Goal: Information Seeking & Learning: Check status

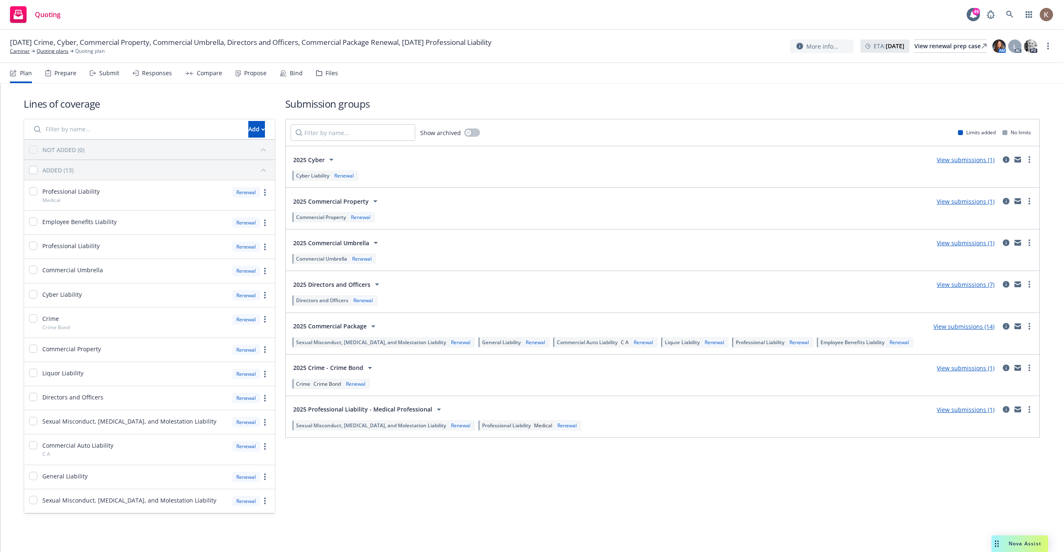
click at [973, 150] on div "2025 Cyber View submissions (1) Cyber Liability Renewal" at bounding box center [663, 166] width 754 height 41
click at [971, 158] on link "View submissions (1)" at bounding box center [966, 160] width 58 height 8
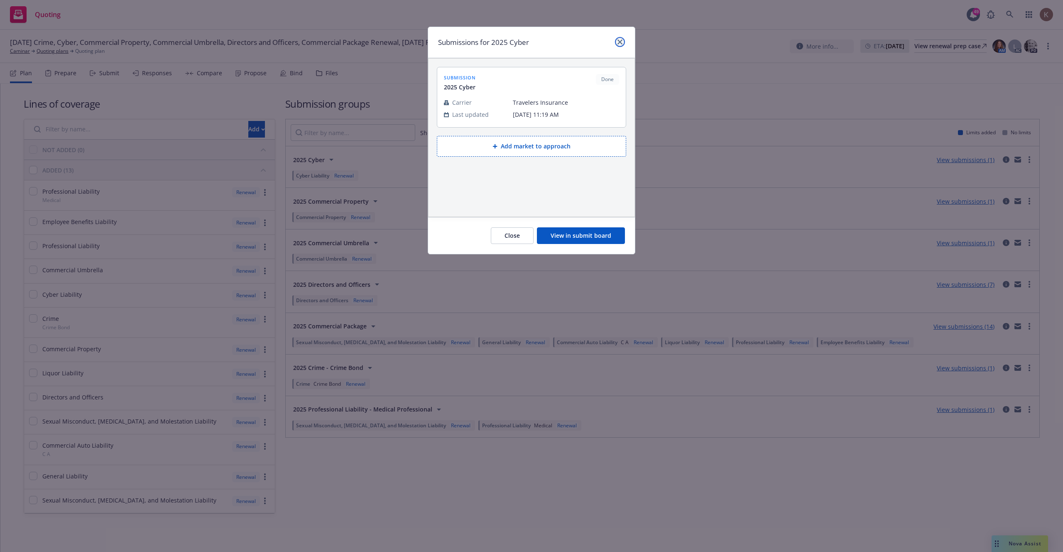
click at [621, 43] on icon "close" at bounding box center [620, 41] width 5 height 5
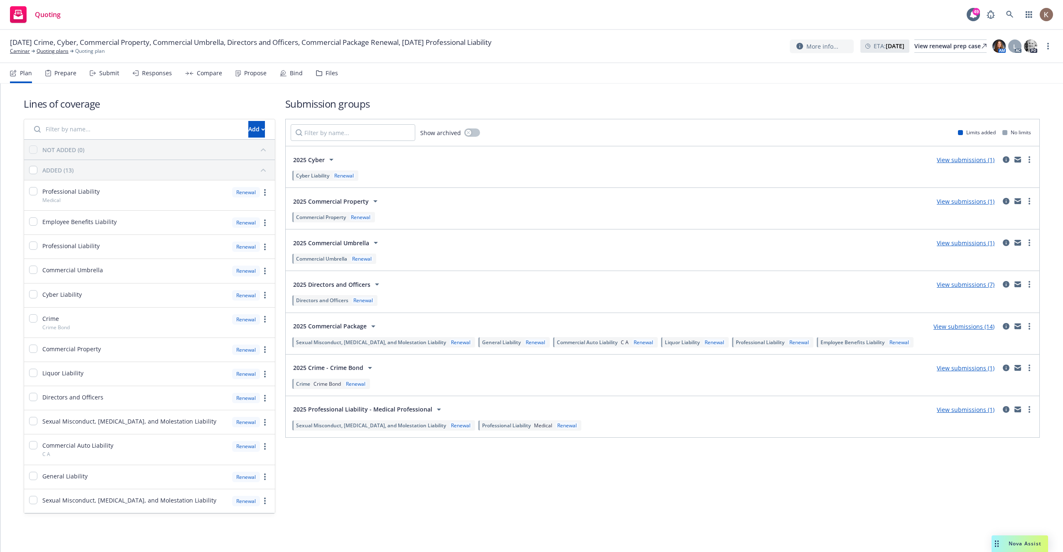
click at [958, 160] on link "View submissions (1)" at bounding box center [966, 160] width 58 height 8
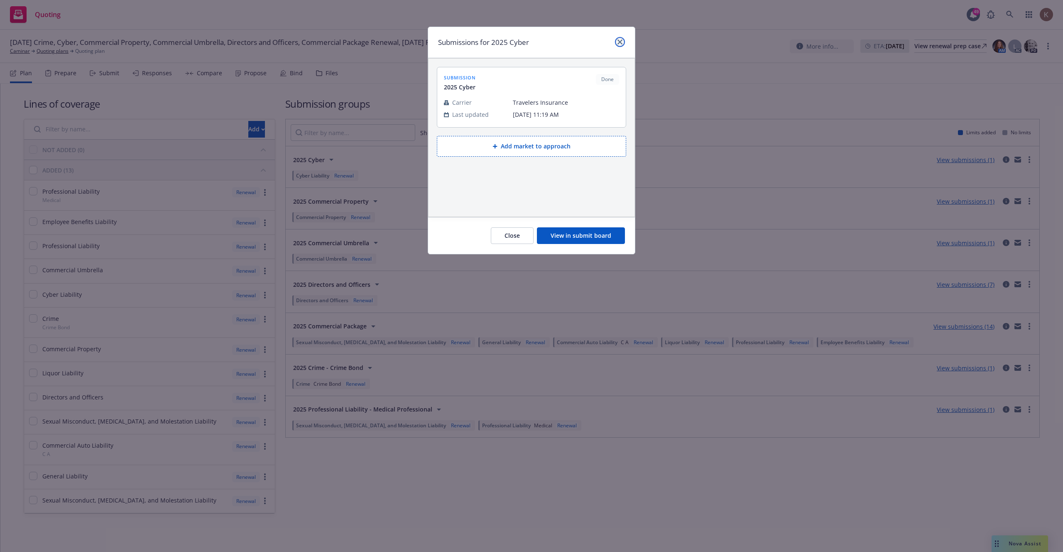
click at [623, 43] on link "close" at bounding box center [620, 42] width 10 height 10
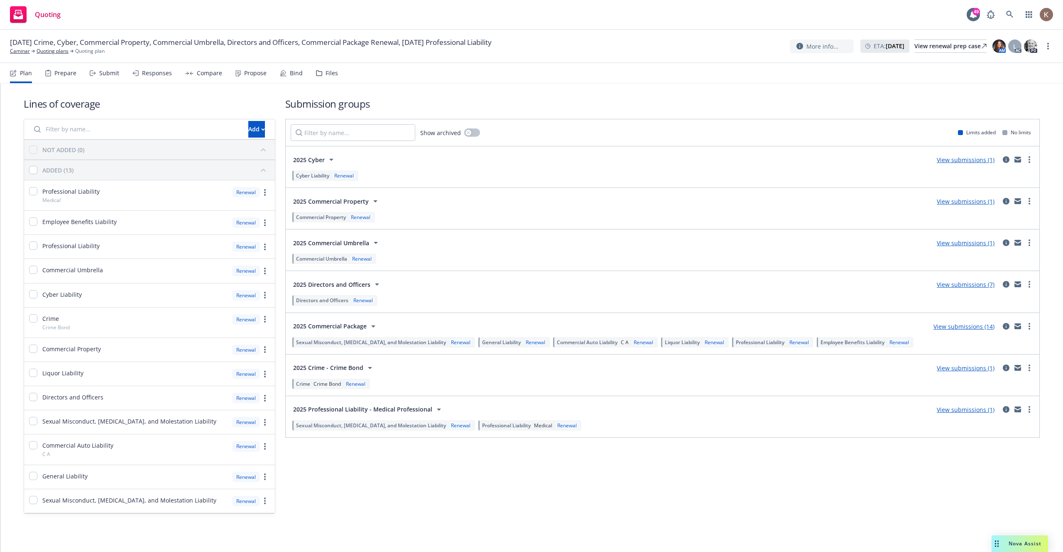
click at [951, 159] on link "View submissions (1)" at bounding box center [966, 160] width 58 height 8
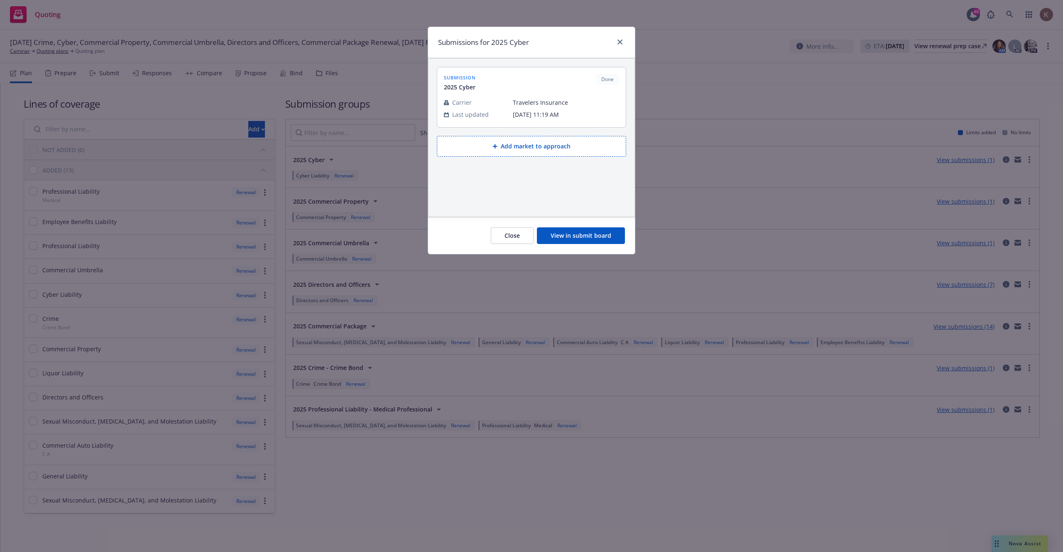
click at [539, 103] on span "Travelers Insurance" at bounding box center [566, 102] width 106 height 9
click at [584, 240] on button "View in submit board" at bounding box center [581, 235] width 88 height 17
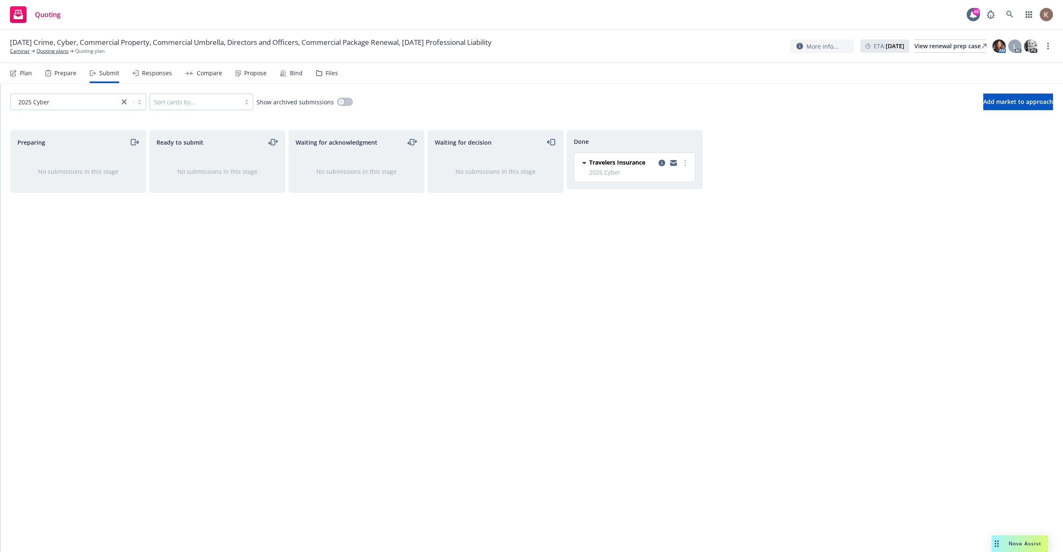
click at [619, 166] on span "Travelers Insurance" at bounding box center [617, 162] width 56 height 9
click at [194, 74] on div "Compare" at bounding box center [203, 73] width 37 height 20
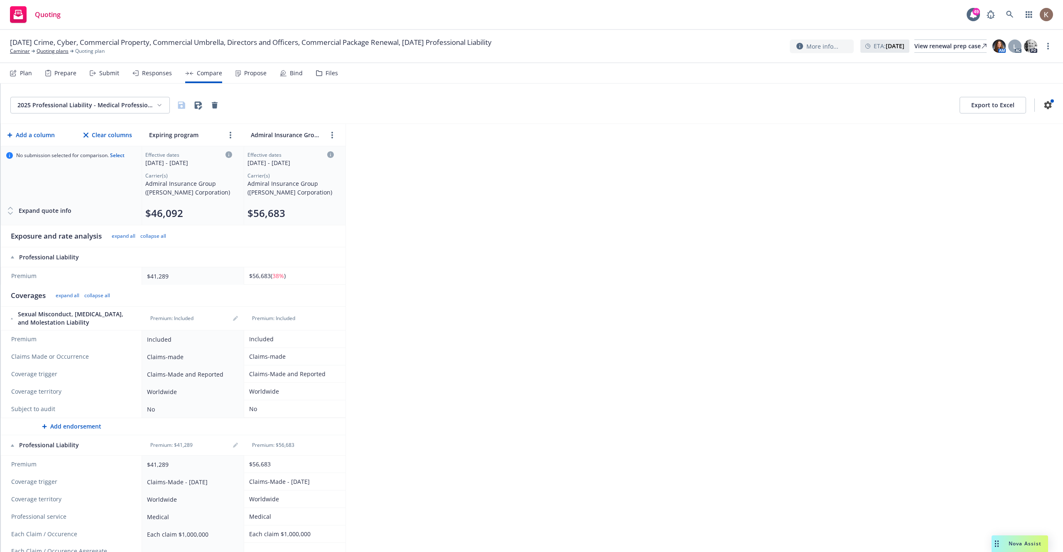
click at [150, 79] on div "Responses" at bounding box center [151, 73] width 39 height 20
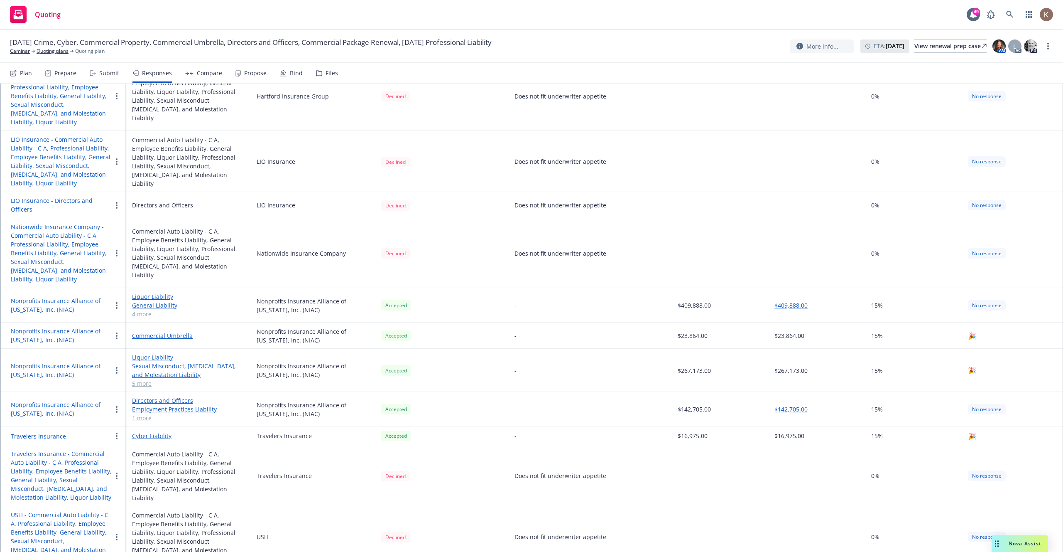
scroll to position [676, 0]
click at [150, 294] on link "Liquor Liability" at bounding box center [187, 294] width 111 height 9
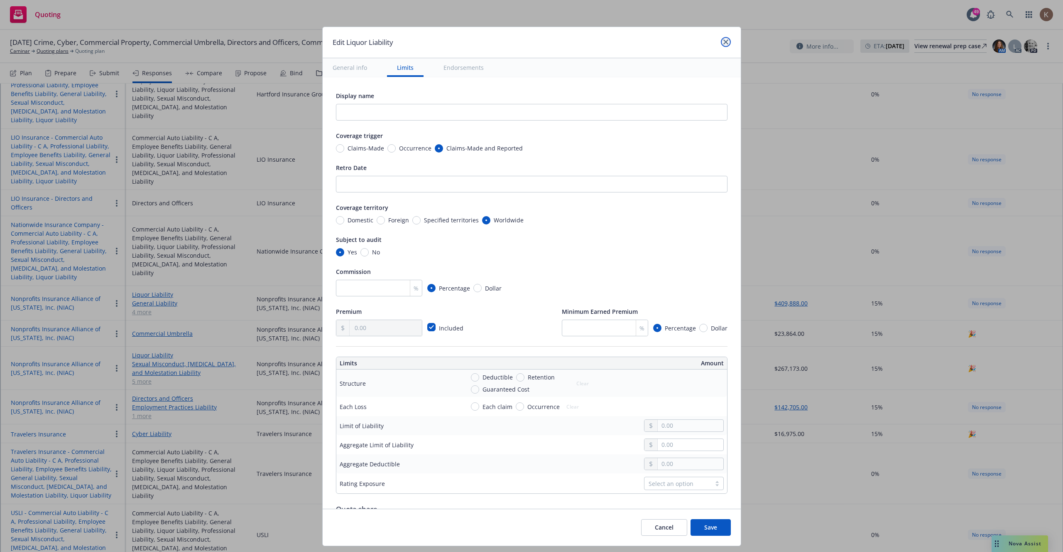
click at [727, 44] on link "close" at bounding box center [726, 42] width 10 height 10
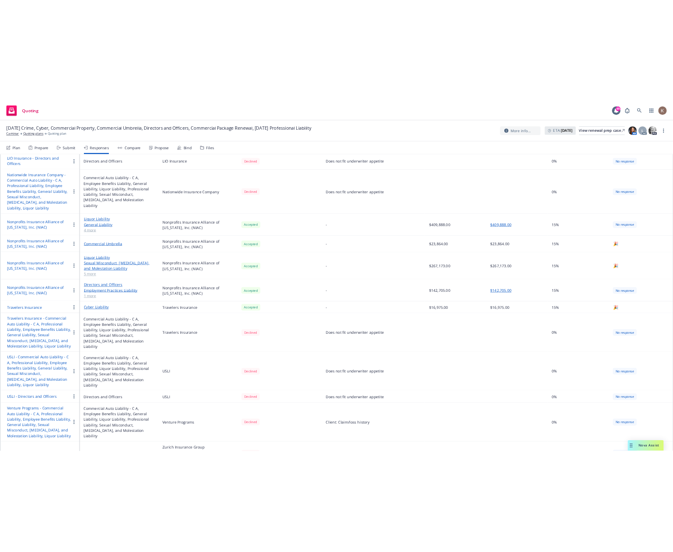
scroll to position [797, 0]
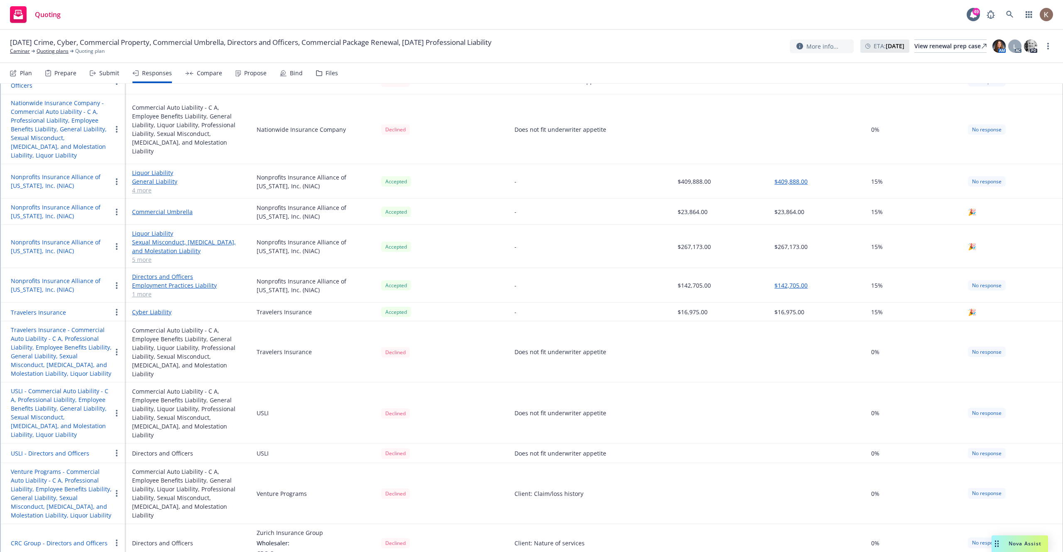
click at [150, 314] on link "Cyber Liability" at bounding box center [187, 311] width 111 height 9
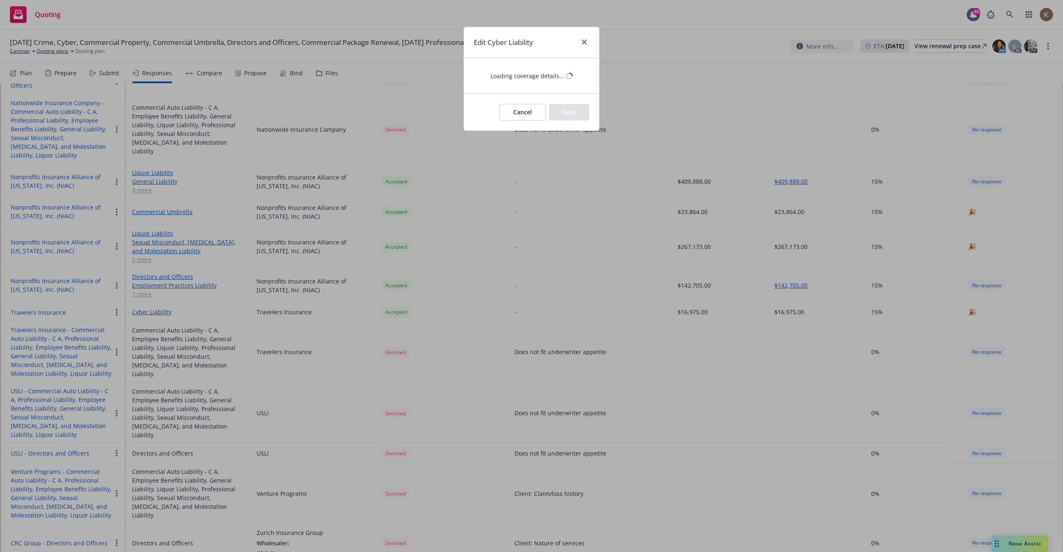
type textarea "x"
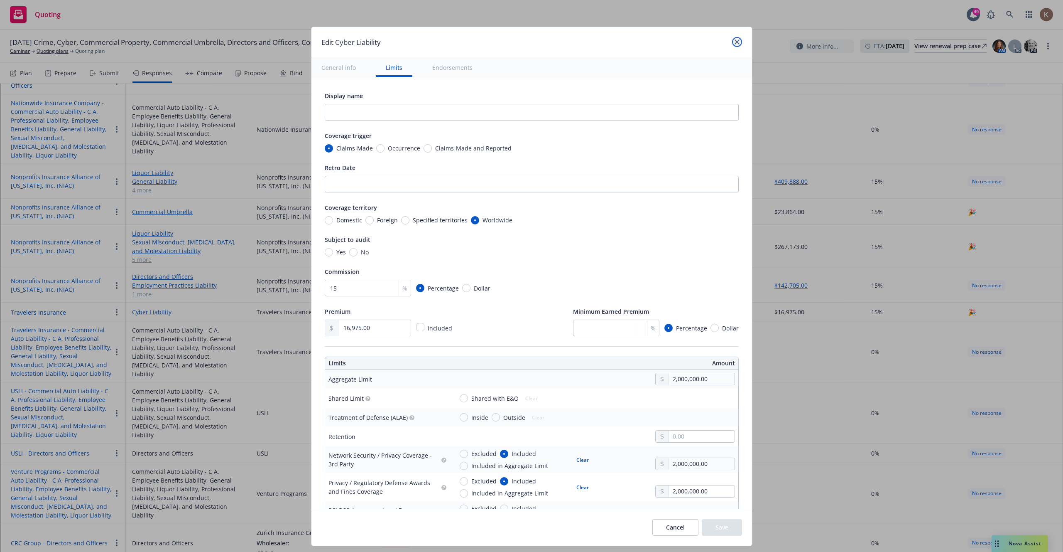
click at [736, 42] on icon "close" at bounding box center [737, 41] width 5 height 5
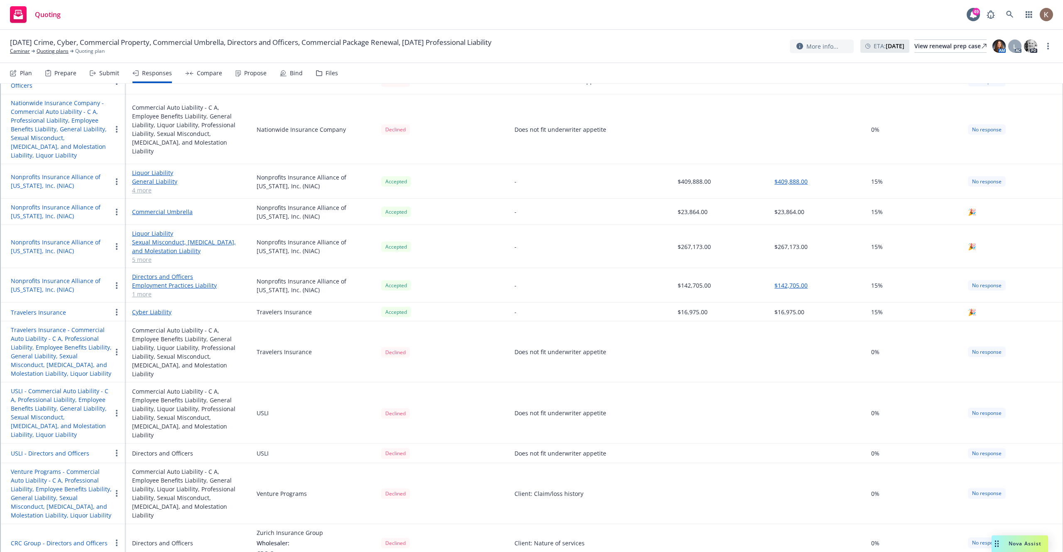
click at [26, 75] on div "Plan" at bounding box center [26, 73] width 12 height 7
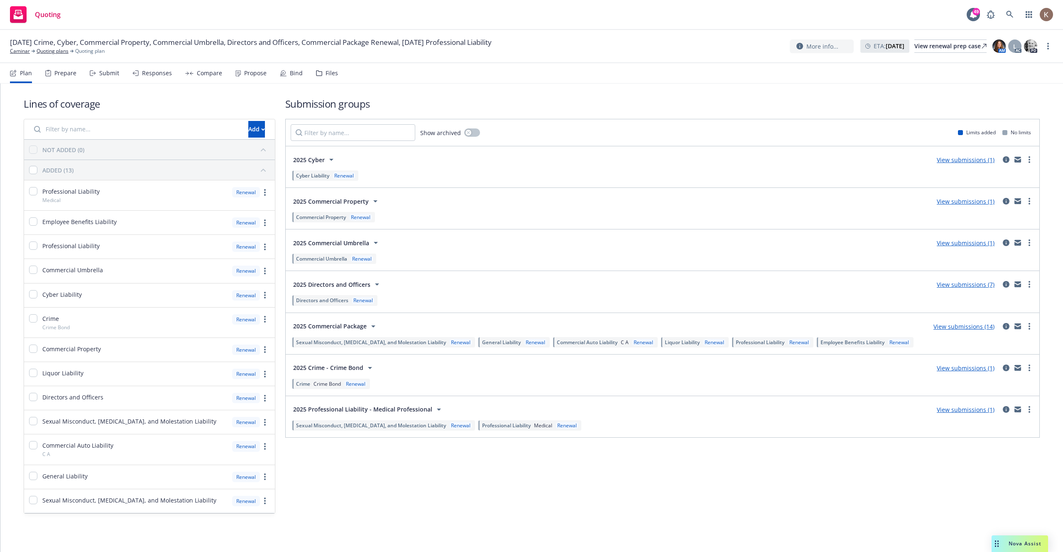
click at [102, 74] on div "Submit" at bounding box center [109, 73] width 20 height 7
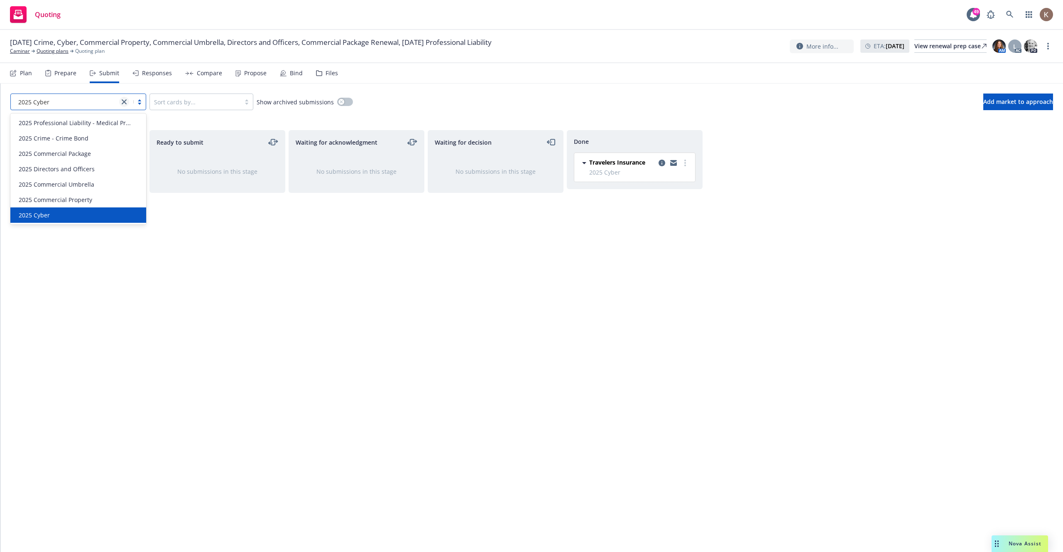
click at [123, 100] on icon "close" at bounding box center [124, 101] width 5 height 5
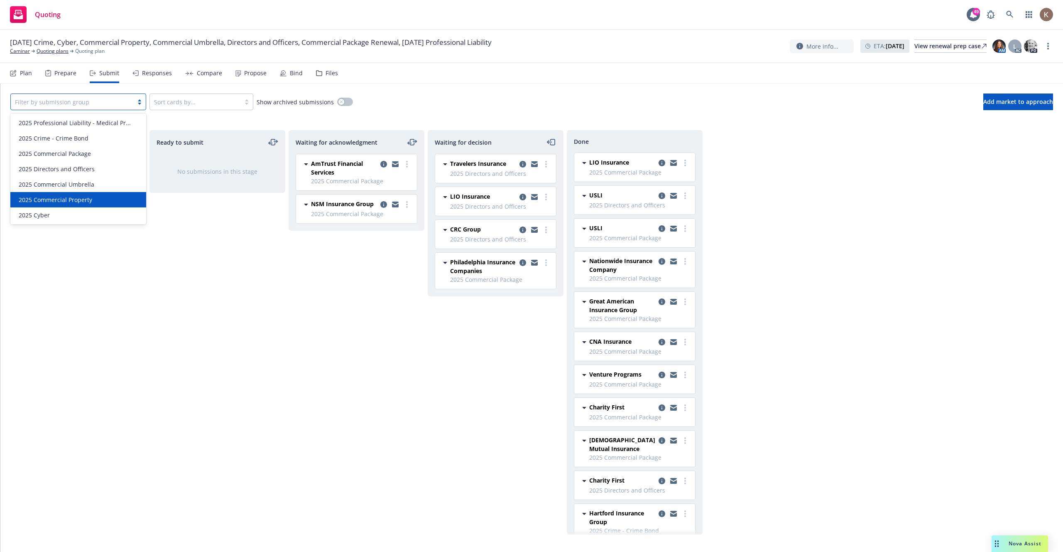
click at [248, 385] on div "Ready to submit No submissions in this stage" at bounding box center [218, 332] width 136 height 404
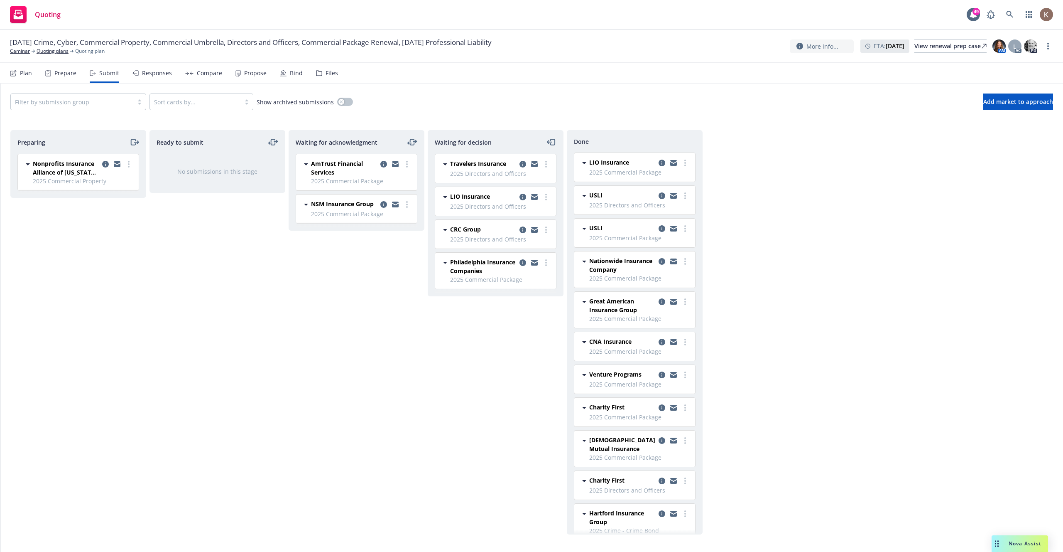
click at [389, 421] on div "Waiting for acknowledgment AmTrust Financial Services 2025 Commercial Package S…" at bounding box center [357, 332] width 136 height 404
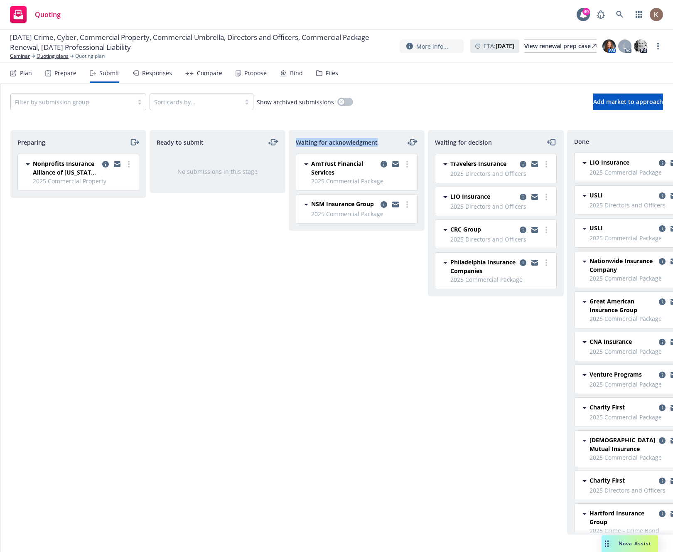
copy span "Waiting for acknowledgment"
drag, startPoint x: 387, startPoint y: 144, endPoint x: 297, endPoint y: 143, distance: 90.5
click at [297, 143] on div "Waiting for acknowledgment" at bounding box center [357, 142] width 122 height 10
click at [365, 80] on nav "Plan Prepare Submit Responses Compare Propose Bind Files" at bounding box center [336, 73] width 653 height 20
click at [152, 77] on div "Responses" at bounding box center [151, 73] width 39 height 20
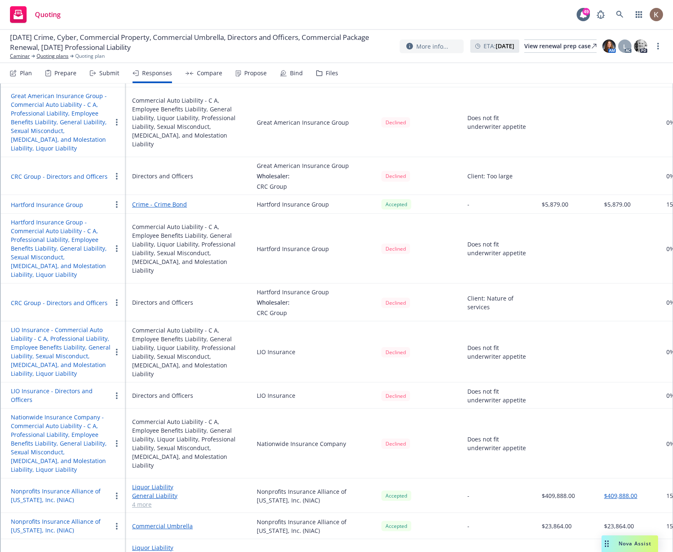
scroll to position [821, 0]
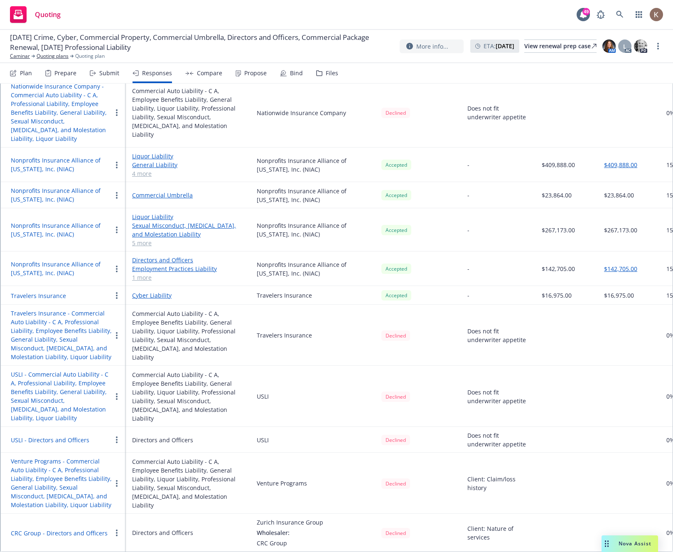
click at [45, 296] on button "Travelers Insurance" at bounding box center [38, 295] width 55 height 9
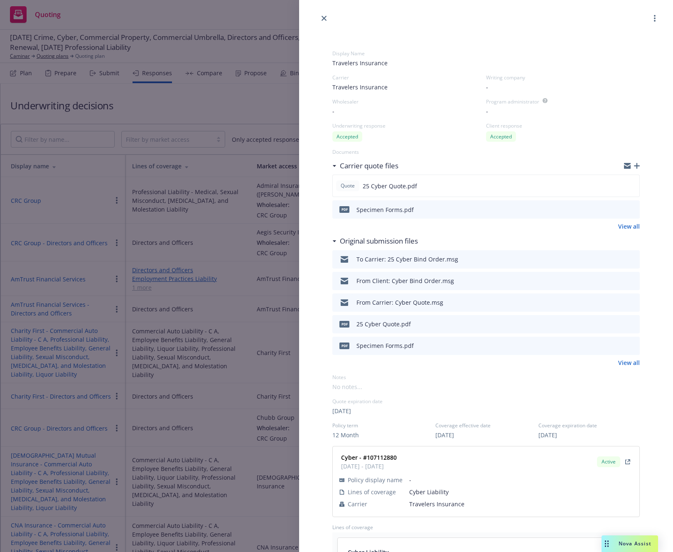
click at [546, 255] on div "To Carrier: 25 Cyber Bind Order.msg" at bounding box center [485, 259] width 307 height 18
click at [631, 259] on icon "preview file" at bounding box center [631, 259] width 7 height 6
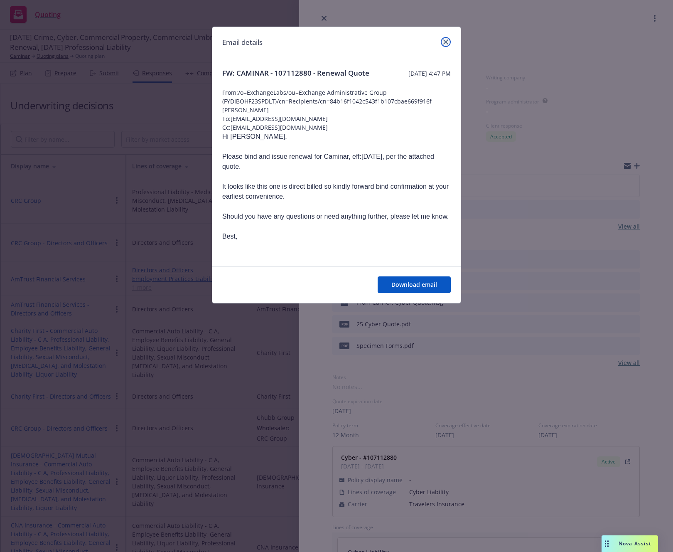
click at [445, 43] on icon "close" at bounding box center [445, 41] width 5 height 5
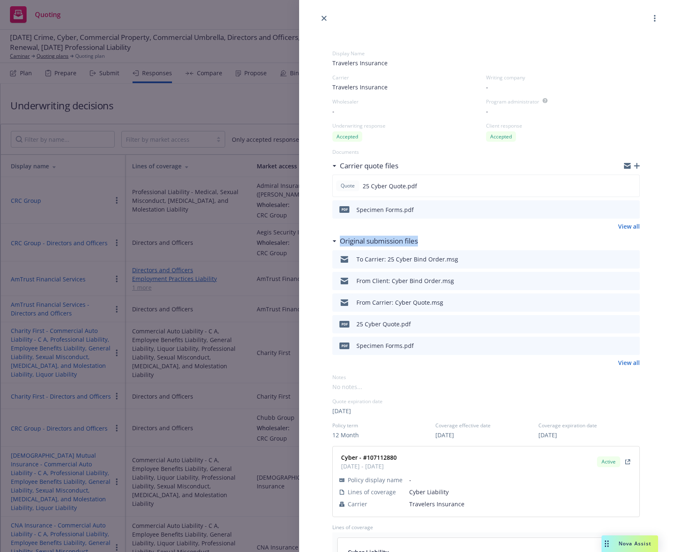
drag, startPoint x: 440, startPoint y: 239, endPoint x: 335, endPoint y: 240, distance: 105.5
click at [335, 240] on div "Original submission files" at bounding box center [485, 240] width 307 height 17
copy h3 "Original submission files"
click at [244, 186] on div "Display Name Travelers Insurance Carrier Travelers Insurance Writing company - …" at bounding box center [336, 276] width 673 height 552
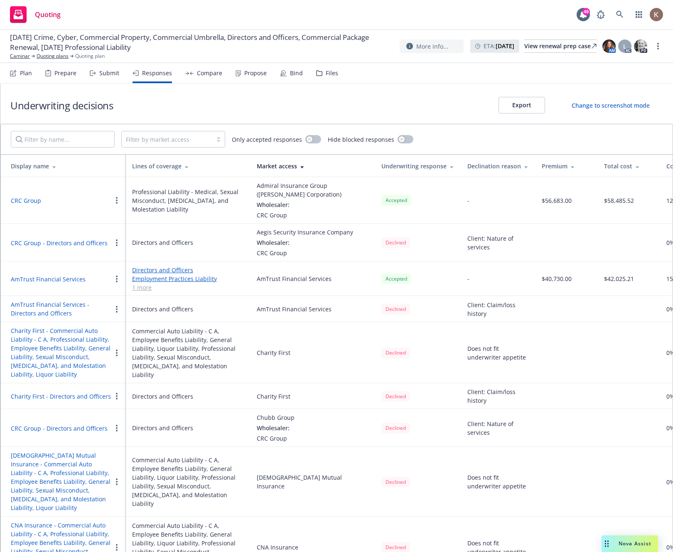
click at [27, 76] on div "Plan" at bounding box center [26, 73] width 12 height 7
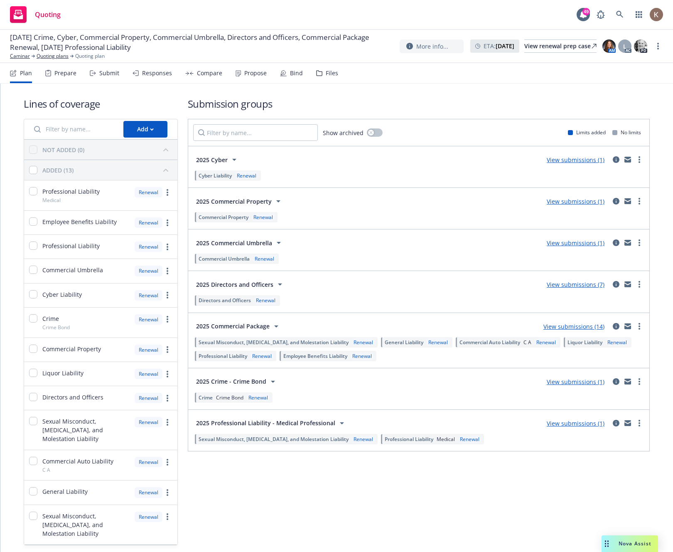
click at [110, 76] on div "Submit" at bounding box center [109, 73] width 20 height 7
